Goal: Information Seeking & Learning: Check status

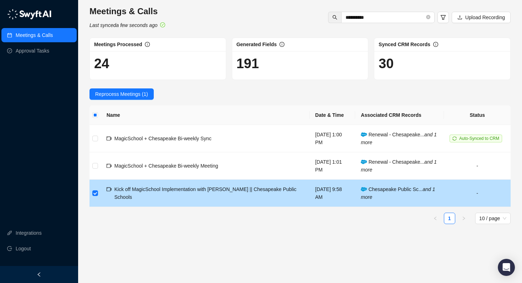
click at [171, 195] on div "Kick off MagicSchool Implementation with [PERSON_NAME] || Chesapeake Public Sch…" at bounding box center [209, 193] width 190 height 16
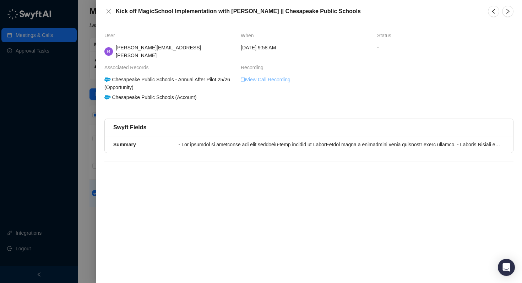
click at [276, 76] on link "View Call Recording" at bounding box center [266, 80] width 50 height 8
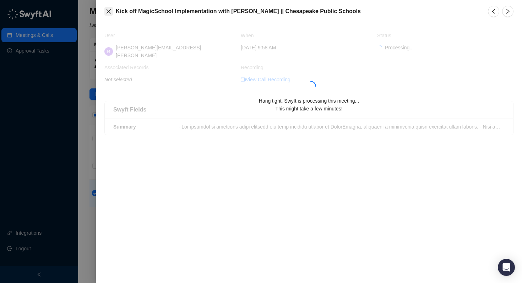
click at [112, 11] on button "Close" at bounding box center [108, 11] width 9 height 9
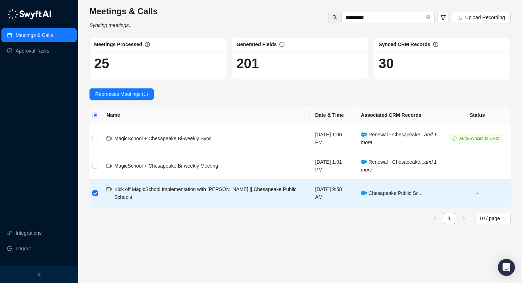
click at [344, 237] on main "**********" at bounding box center [300, 142] width 421 height 272
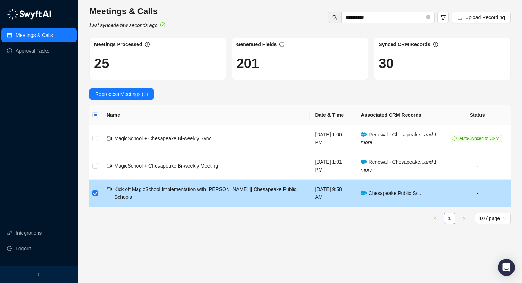
click at [234, 189] on span "Kick off MagicSchool Implementation with [PERSON_NAME] || Chesapeake Public Sch…" at bounding box center [205, 192] width 182 height 13
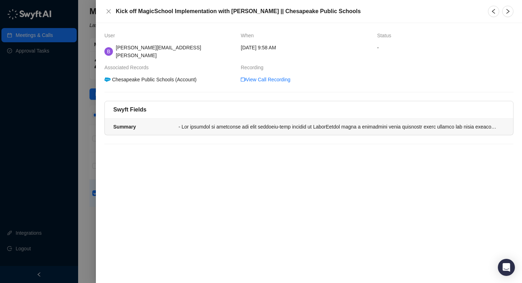
click at [327, 123] on div at bounding box center [340, 127] width 322 height 8
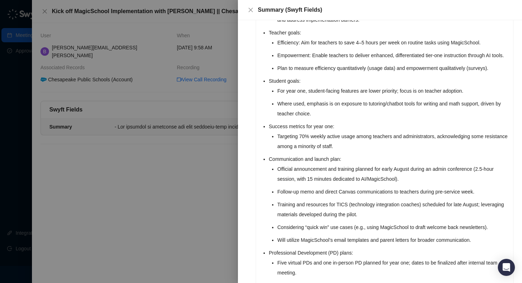
scroll to position [341, 0]
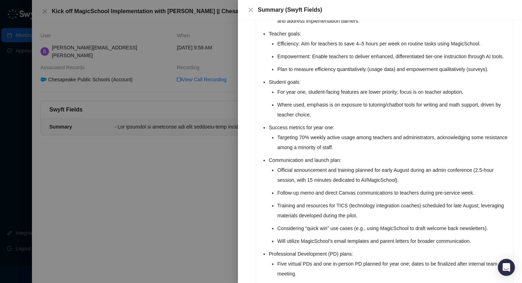
click at [195, 139] on div at bounding box center [261, 141] width 522 height 283
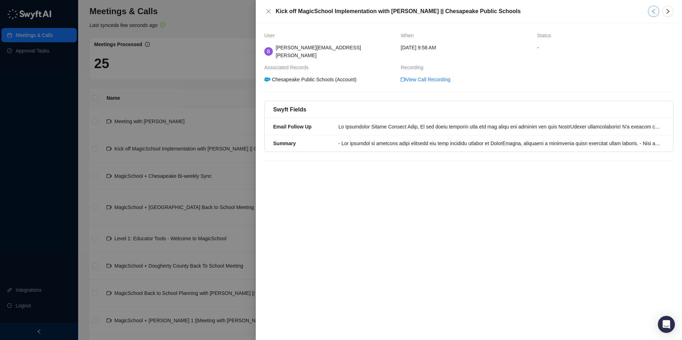
click at [655, 14] on button "button" at bounding box center [653, 11] width 11 height 11
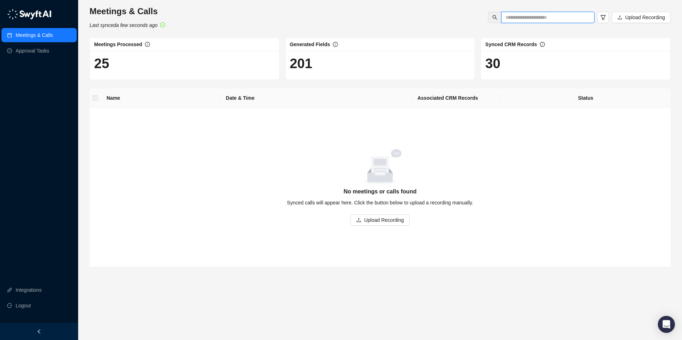
click at [546, 21] on input "text" at bounding box center [545, 17] width 79 height 8
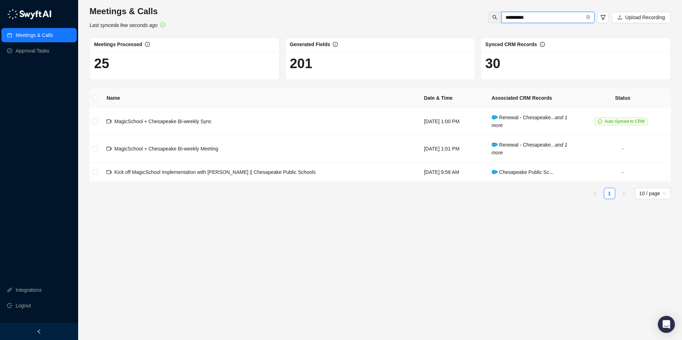
type input "**********"
